Goal: Transaction & Acquisition: Purchase product/service

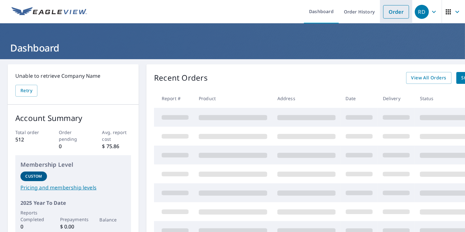
click at [389, 10] on link "Order" at bounding box center [396, 11] width 26 height 13
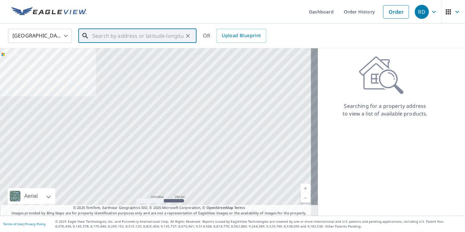
click at [158, 33] on input "text" at bounding box center [137, 36] width 91 height 18
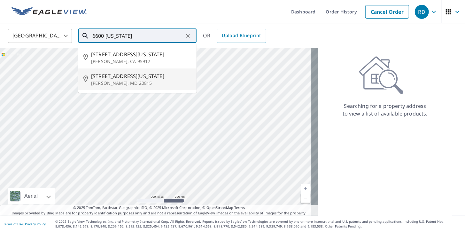
click at [118, 72] on span "[STREET_ADDRESS][US_STATE]" at bounding box center [141, 76] width 100 height 8
type input "[STREET_ADDRESS][US_STATE]"
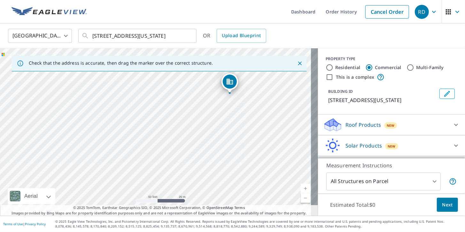
drag, startPoint x: 254, startPoint y: 114, endPoint x: 90, endPoint y: 129, distance: 164.6
click at [90, 129] on div "[STREET_ADDRESS][US_STATE]" at bounding box center [159, 131] width 318 height 167
drag, startPoint x: 213, startPoint y: 130, endPoint x: 215, endPoint y: 163, distance: 32.9
click at [215, 163] on div "[STREET_ADDRESS][US_STATE]" at bounding box center [159, 131] width 318 height 167
drag, startPoint x: 153, startPoint y: 121, endPoint x: 162, endPoint y: 132, distance: 14.5
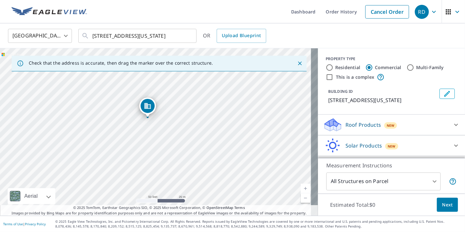
drag, startPoint x: 156, startPoint y: 120, endPoint x: 148, endPoint y: 107, distance: 15.5
click at [362, 181] on body "RD RD Dashboard Order History Cancel Order RD [GEOGRAPHIC_DATA] [GEOGRAPHIC_DAT…" at bounding box center [232, 116] width 465 height 232
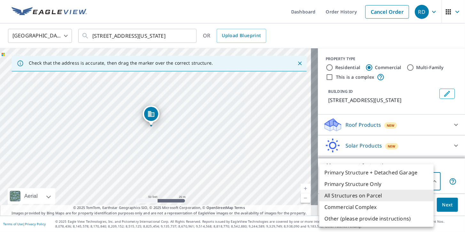
click at [355, 193] on li "All Structures on Parcel" at bounding box center [376, 195] width 114 height 12
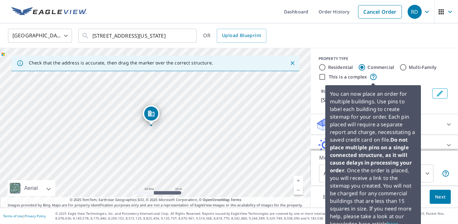
click at [371, 75] on icon at bounding box center [373, 77] width 8 height 8
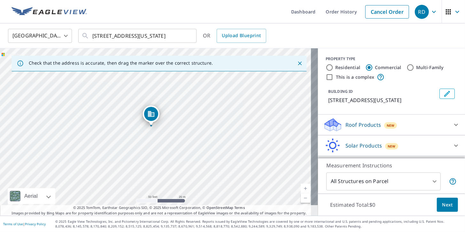
click at [392, 75] on div "This is a complex" at bounding box center [392, 77] width 132 height 8
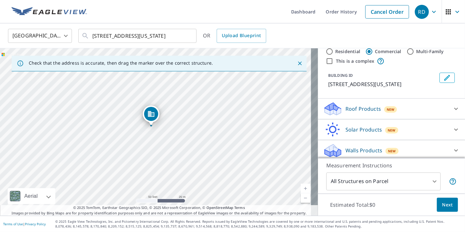
scroll to position [26, 0]
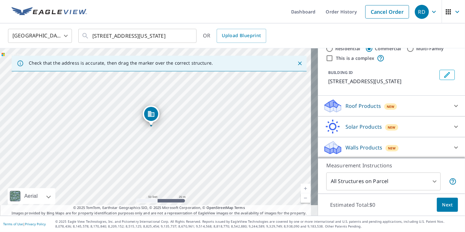
click at [356, 102] on div "Roof Products New" at bounding box center [385, 105] width 125 height 15
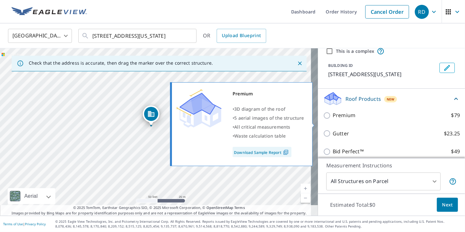
click at [323, 119] on input "Premium $79" at bounding box center [328, 116] width 10 height 8
checkbox input "true"
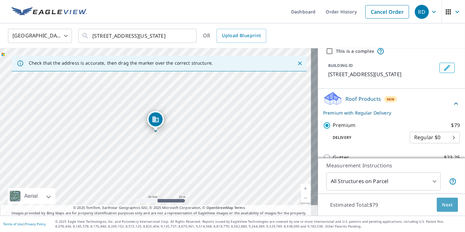
click at [442, 203] on span "Next" at bounding box center [447, 205] width 11 height 8
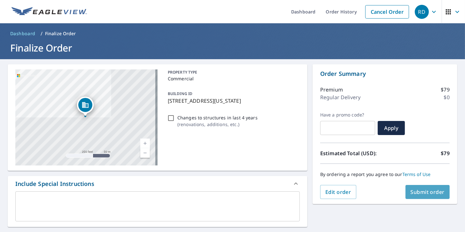
click at [412, 190] on span "Submit order" at bounding box center [428, 191] width 34 height 7
checkbox input "true"
